Goal: Task Accomplishment & Management: Use online tool/utility

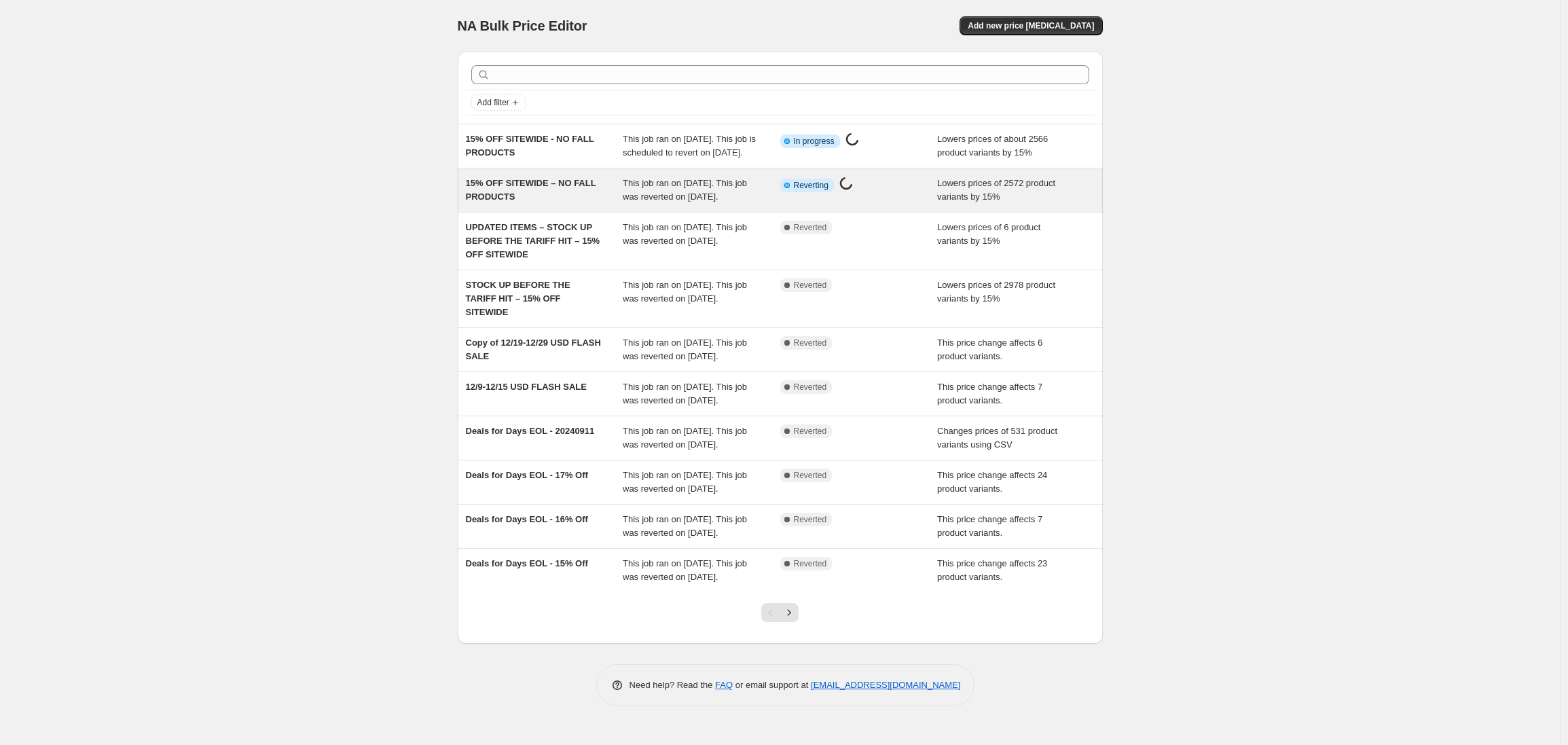
click at [499, 204] on div "15% OFF SITEWIDE – NO FALL PRODUCTS" at bounding box center [544, 189] width 158 height 27
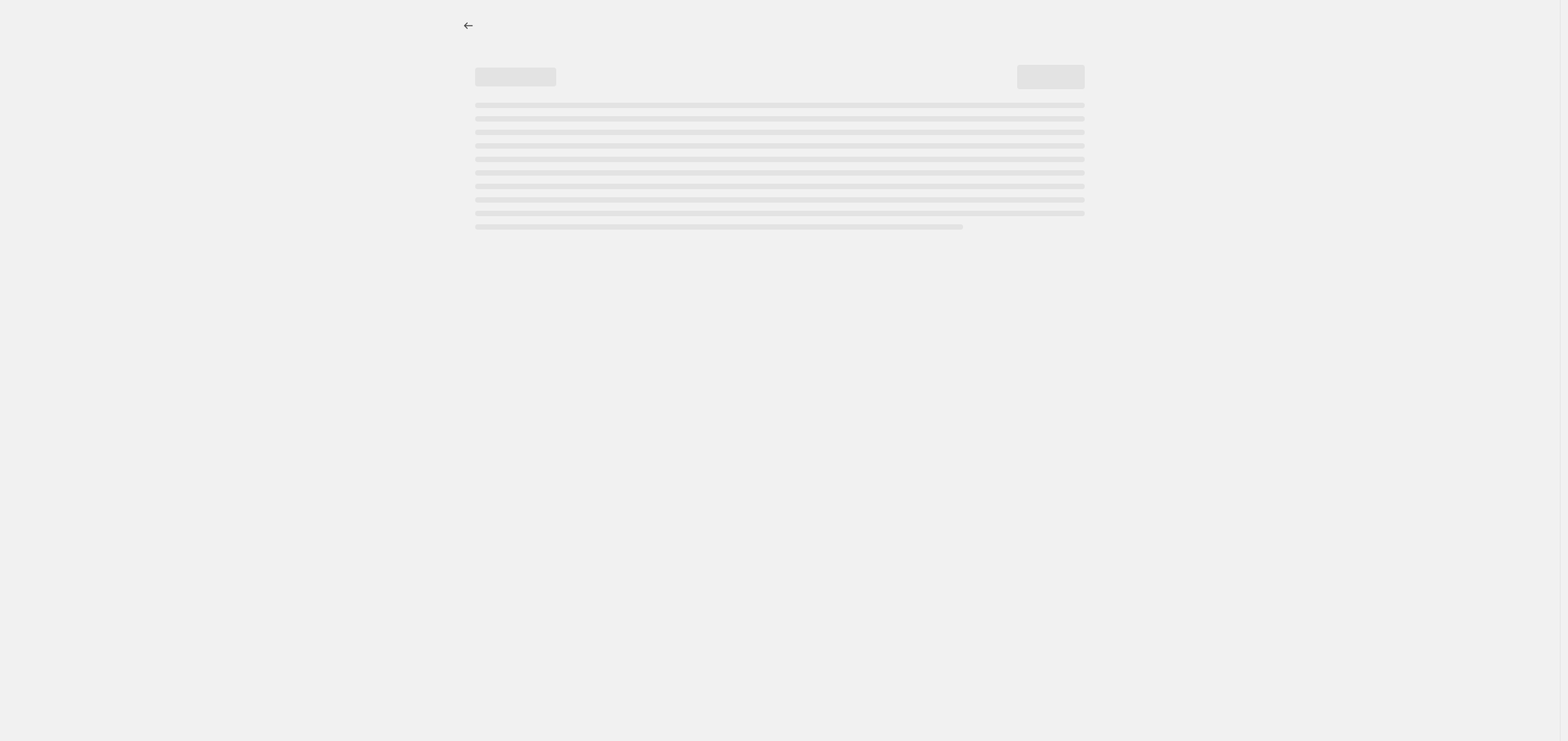
select select "percentage"
select select "no_change"
select select "product_status"
select select "tag"
select select "not_equal"
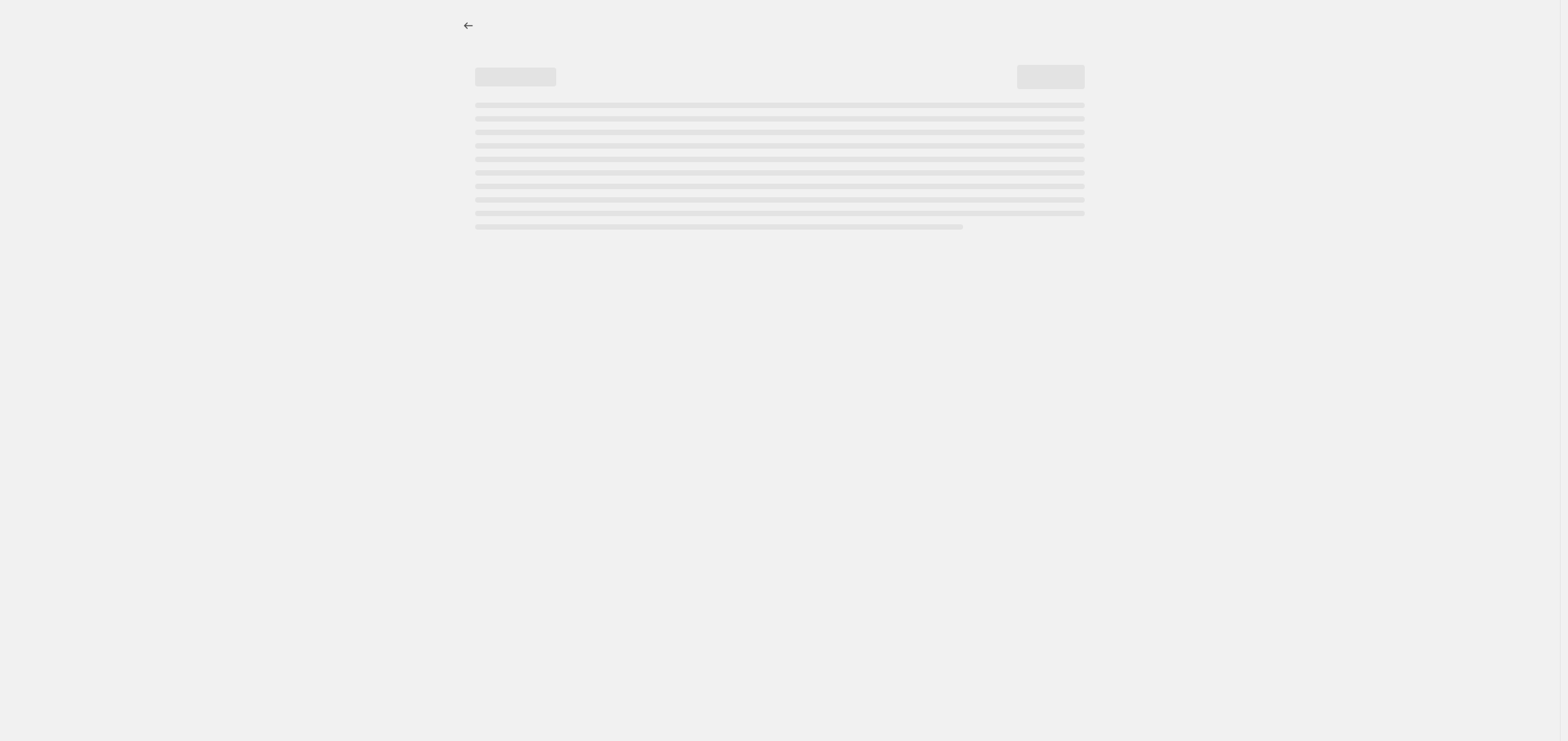
select select "tag"
select select "not_equal"
select select "tag"
select select "not_equal"
select select "tag"
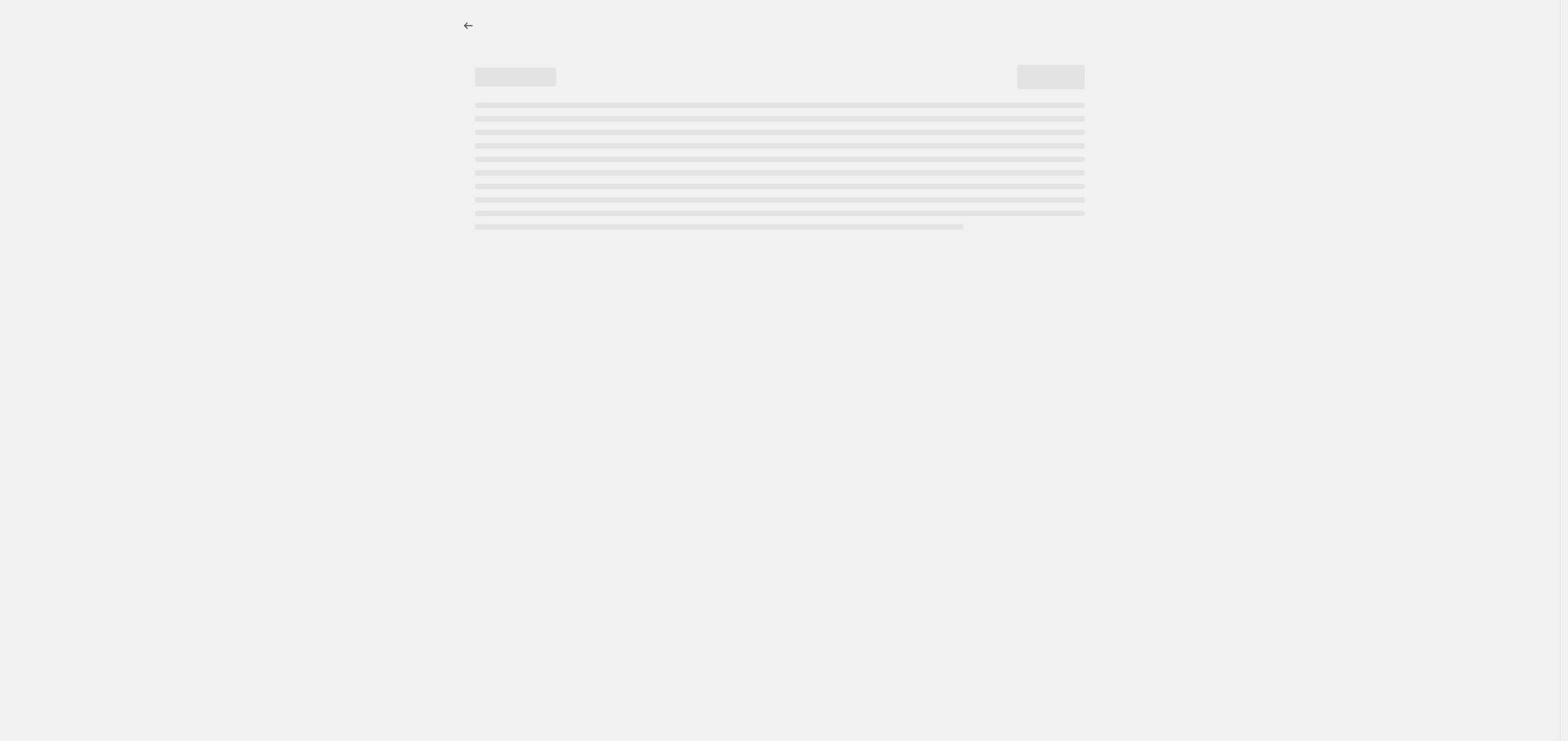
select select "not_equal"
select select "tag"
select select "not_equal"
select select "tag"
select select "not_equal"
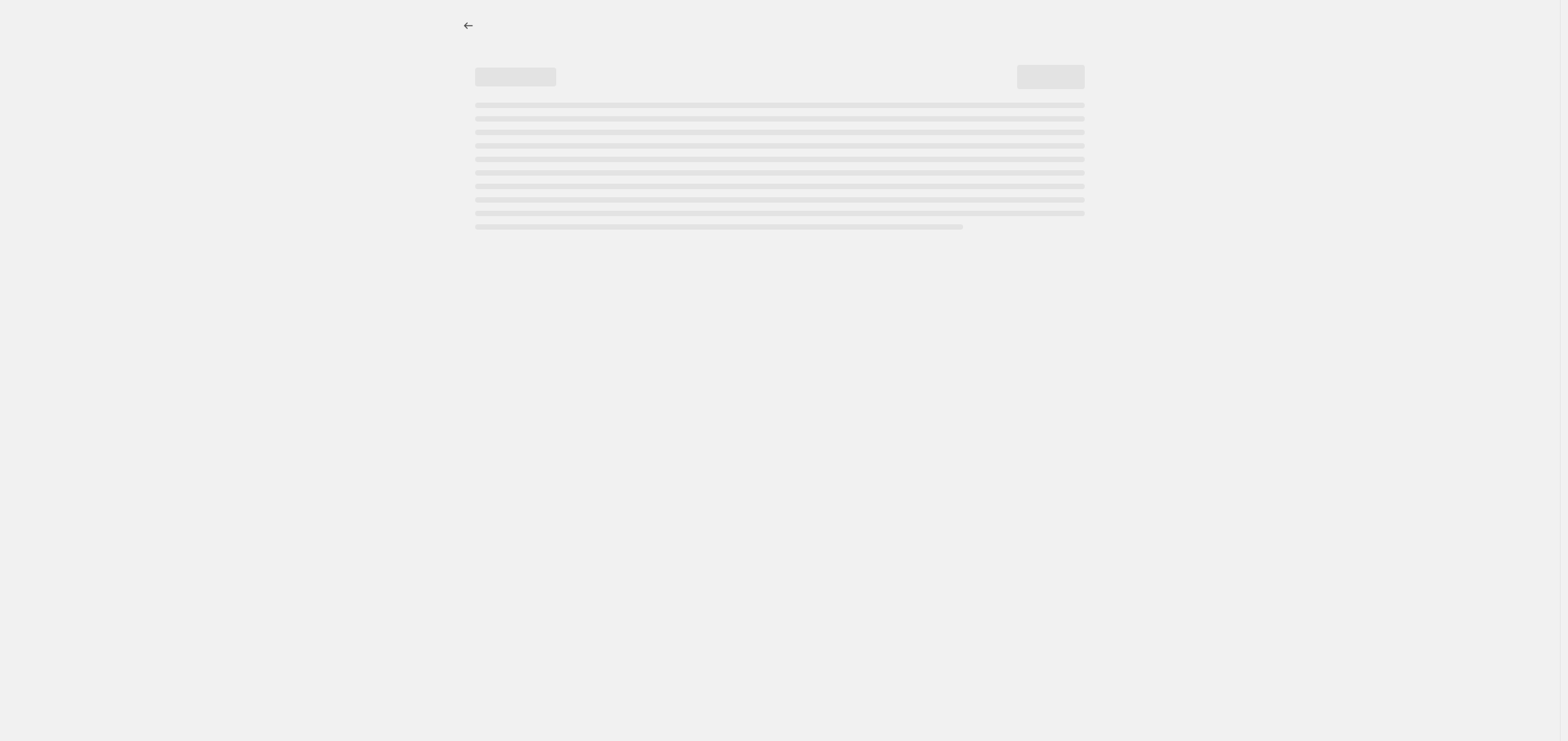
select select "tag"
select select "not_equal"
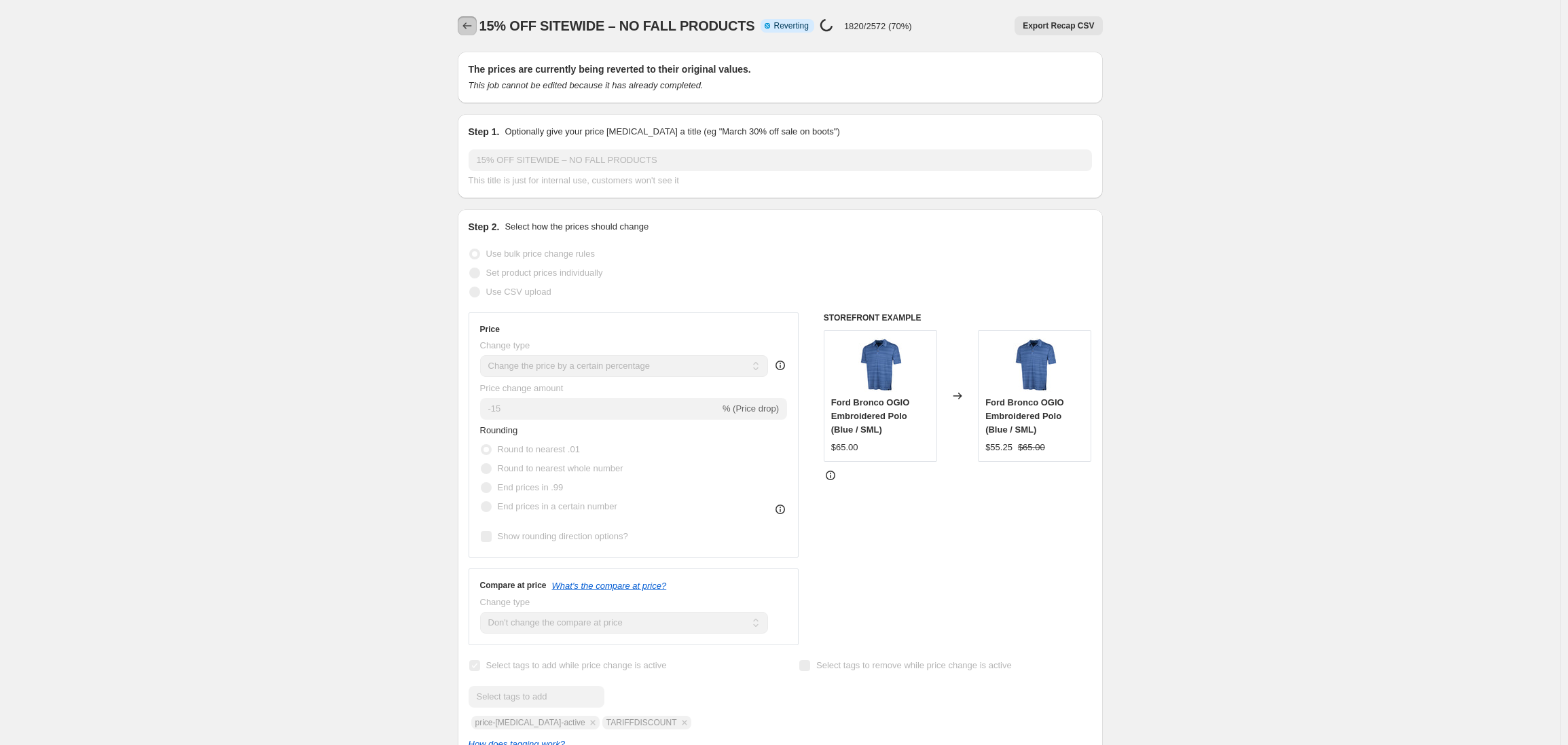
click at [471, 27] on icon "Price change jobs" at bounding box center [467, 26] width 14 height 14
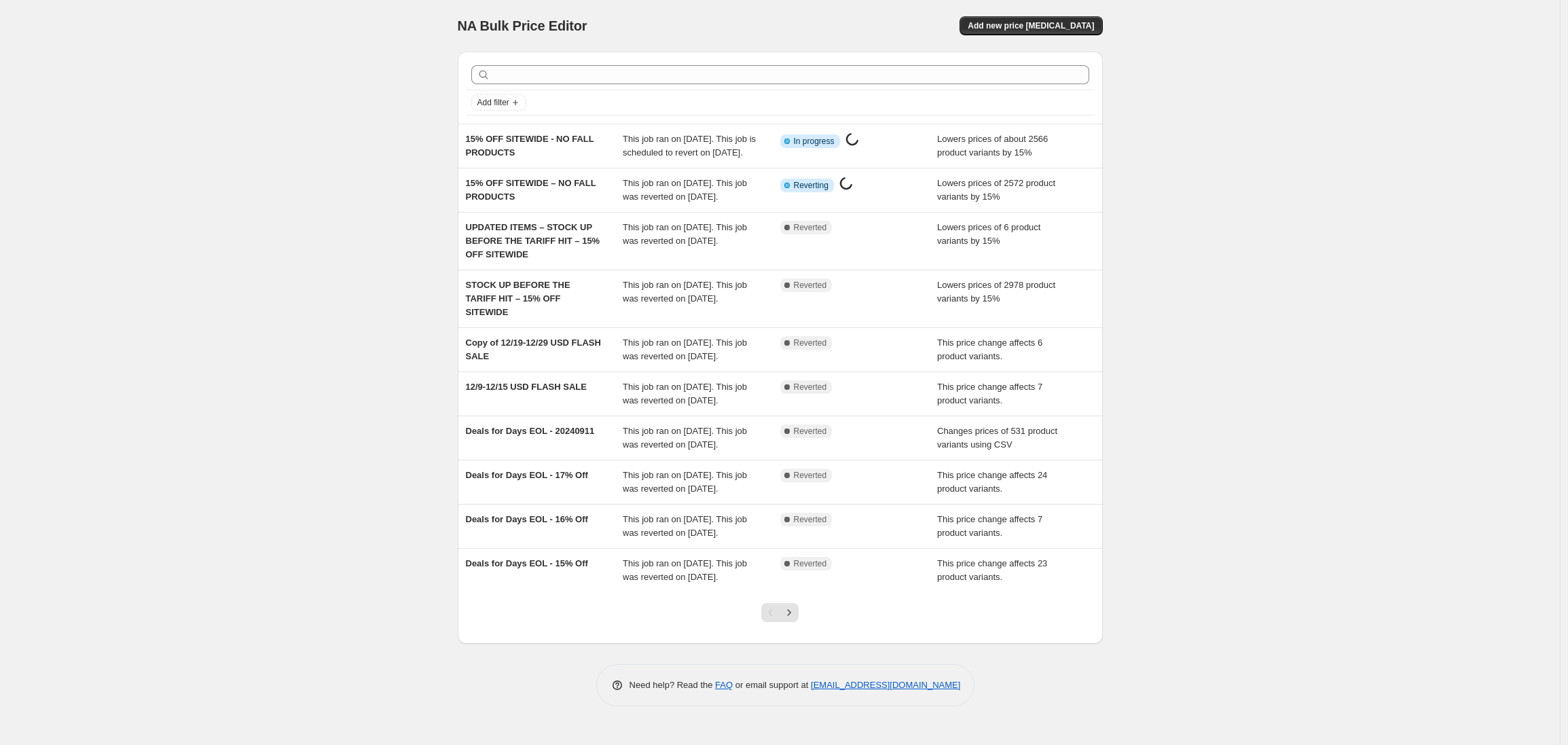
click at [391, 101] on div "NA Bulk Price Editor. This page is ready NA Bulk Price Editor Add new price [ME…" at bounding box center [780, 372] width 1560 height 745
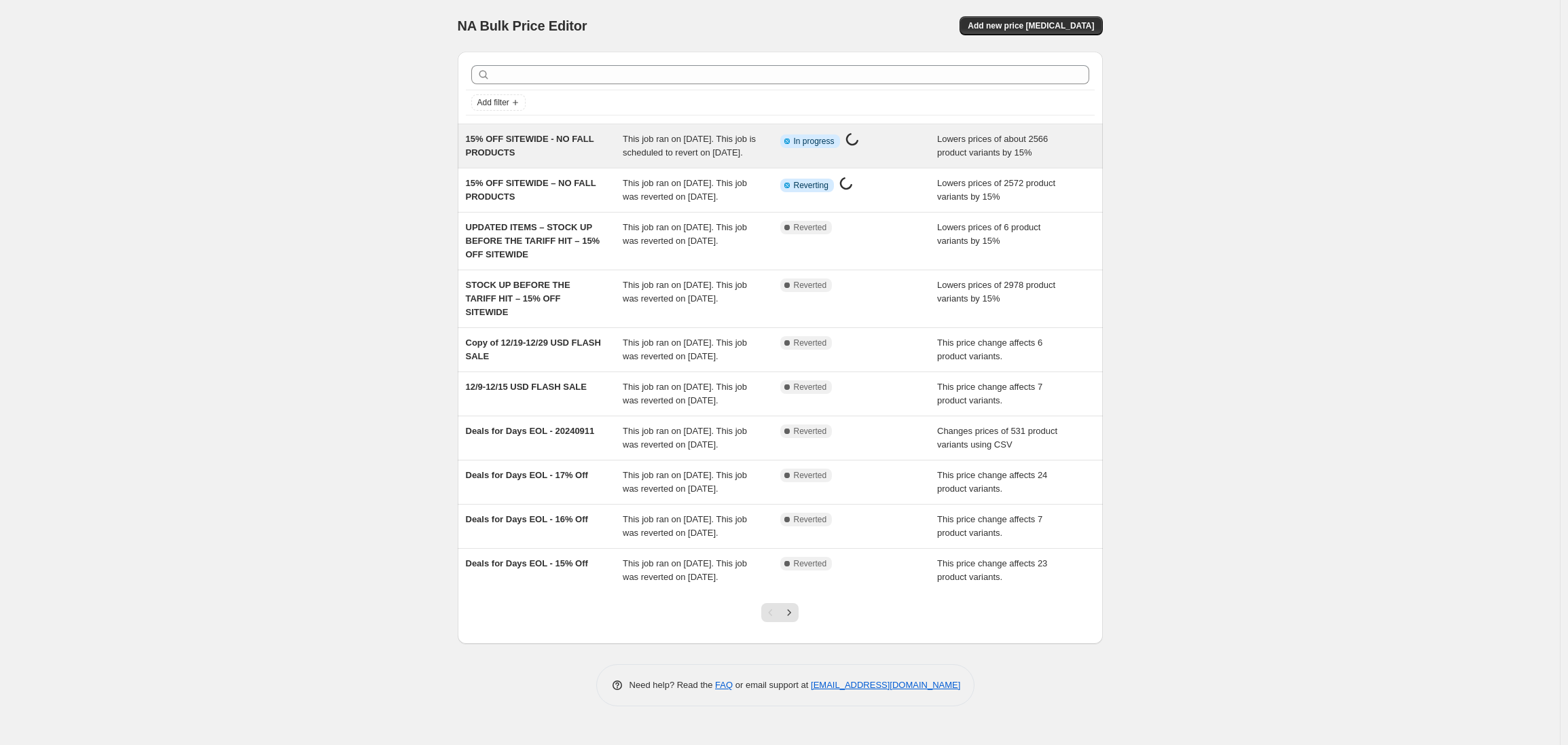
click at [531, 154] on div "15% OFF SITEWIDE - NO FALL PRODUCTS" at bounding box center [544, 146] width 158 height 27
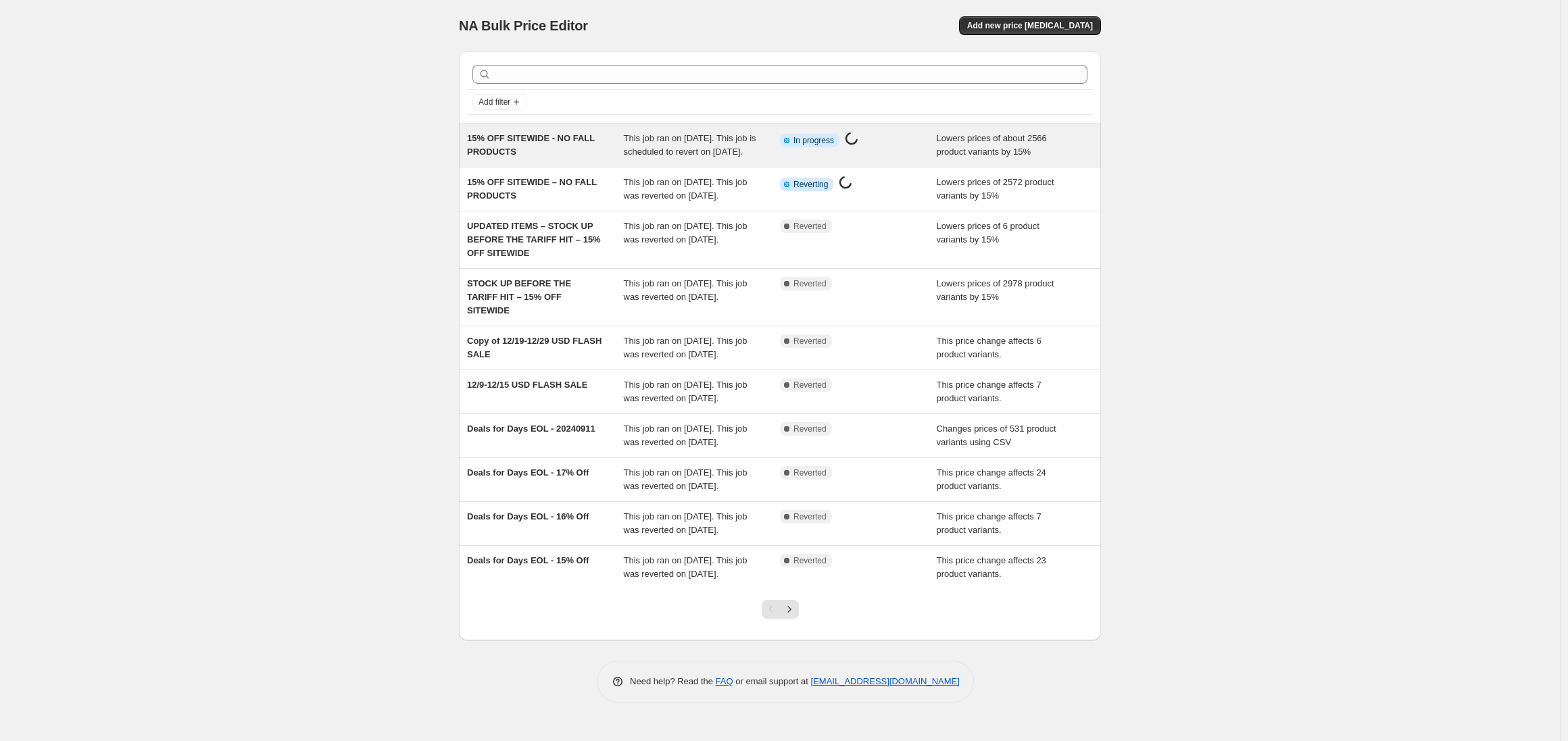
select select "percentage"
select select "no_change"
select select "product_status"
select select "tag"
select select "not_equal"
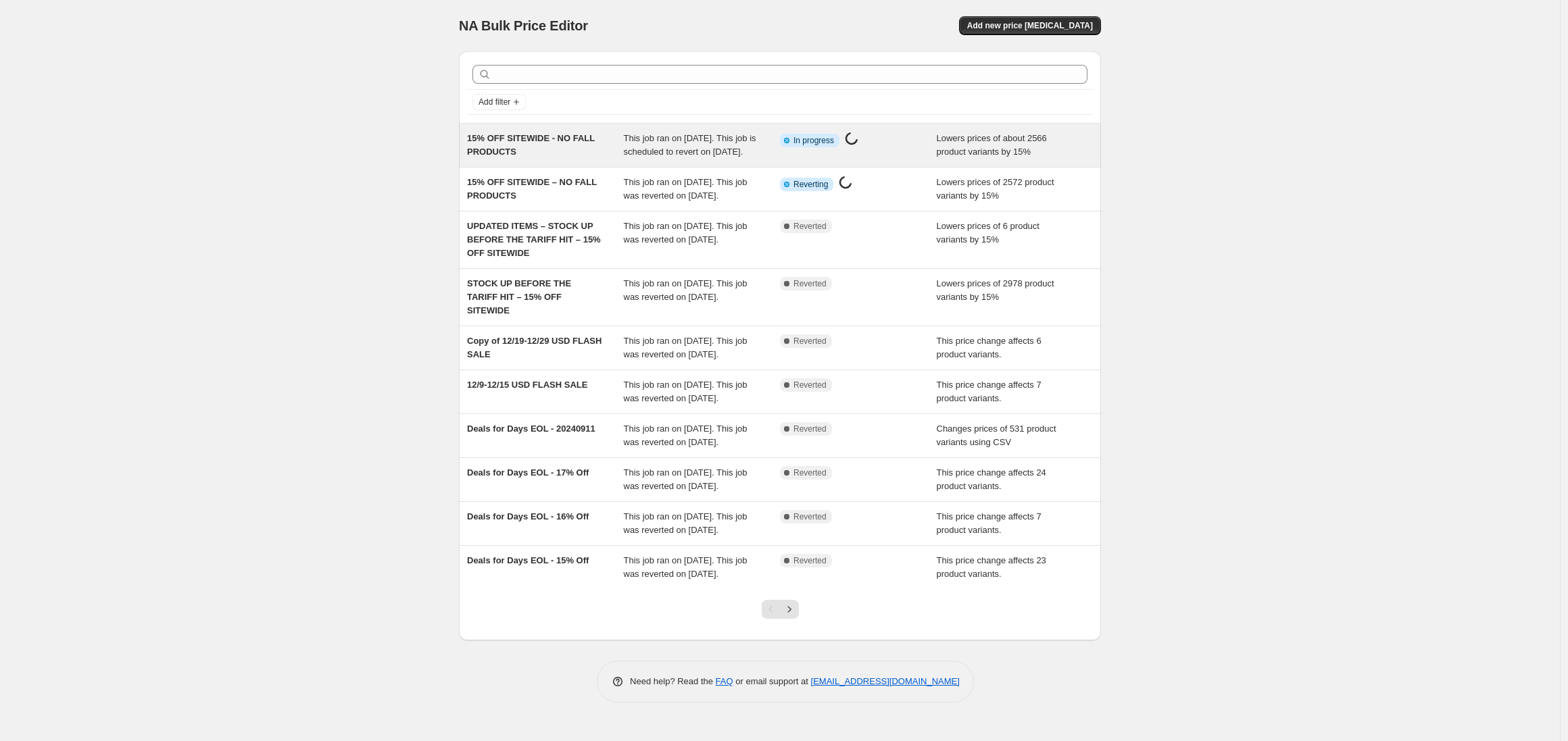
select select "tag"
select select "not_equal"
select select "tag"
select select "not_equal"
select select "tag"
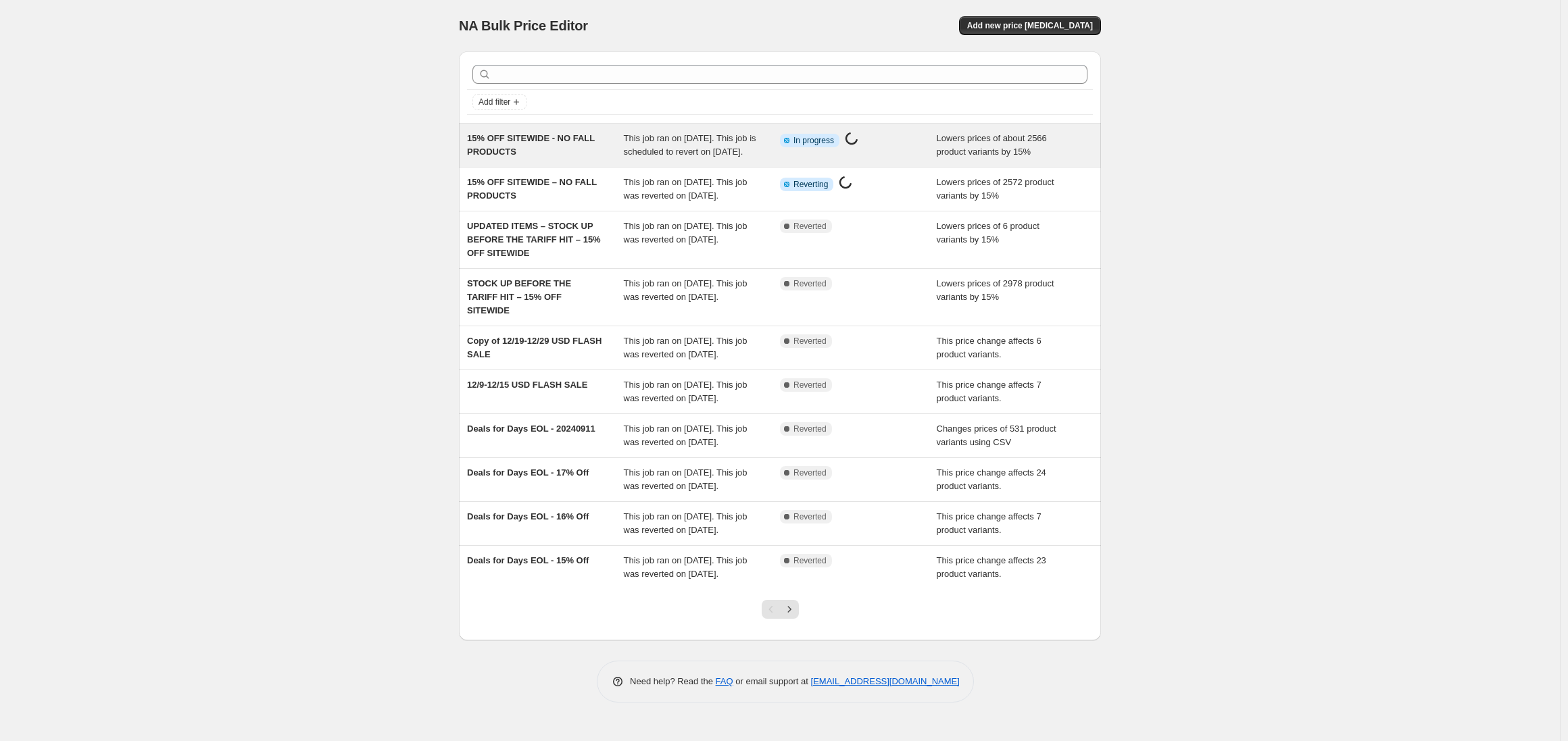
select select "not_equal"
select select "tag"
select select "not_equal"
select select "tag"
select select "not_equal"
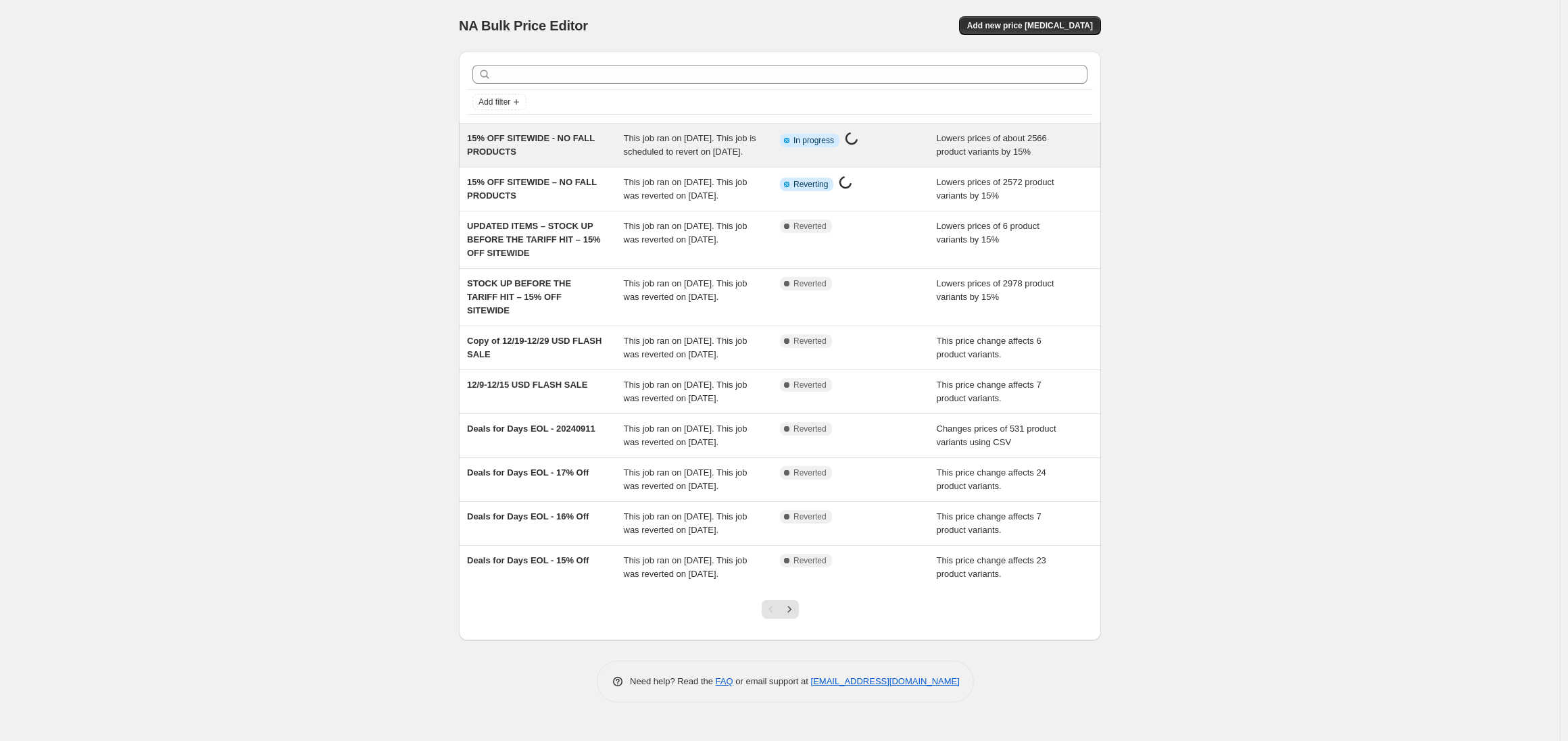
select select "tag"
select select "not_equal"
